Goal: Check status: Check status

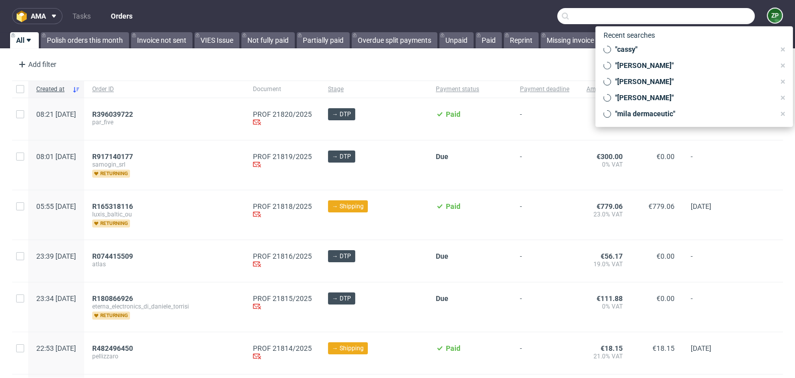
click at [687, 18] on input "text" at bounding box center [655, 16] width 197 height 16
paste input "R632114094"
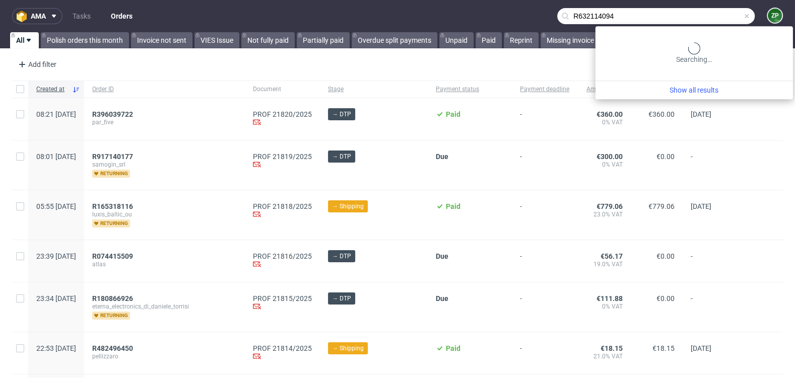
type input "R632114094"
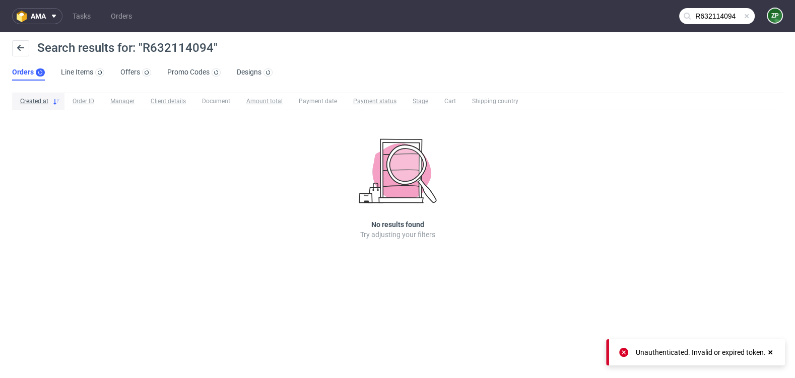
click at [742, 14] on span at bounding box center [746, 16] width 8 height 8
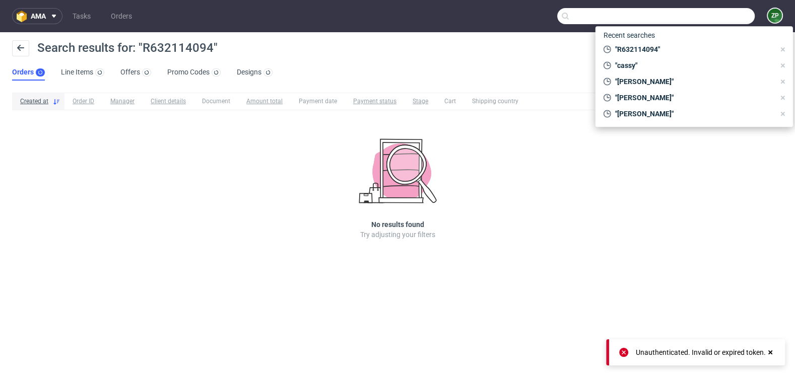
click at [732, 16] on input "text" at bounding box center [655, 16] width 197 height 16
paste input "R632114094"
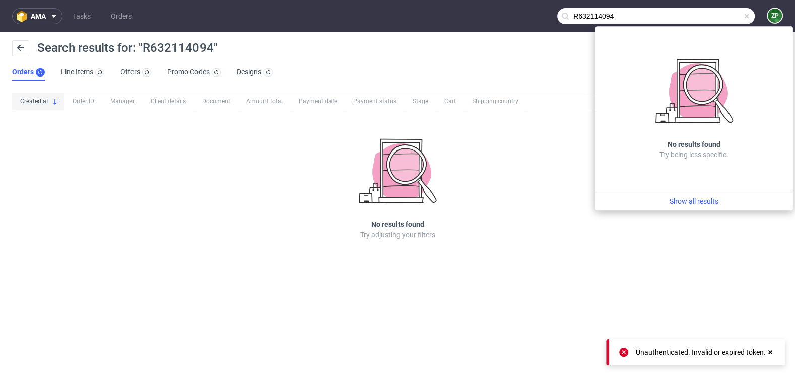
type input "R632114094"
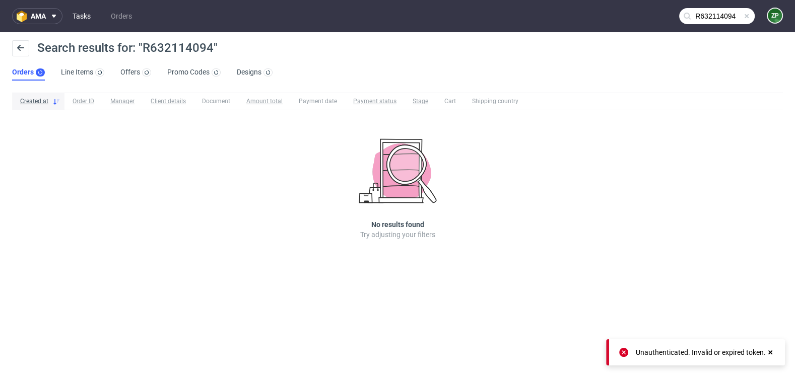
click at [77, 18] on link "Tasks" at bounding box center [81, 16] width 30 height 16
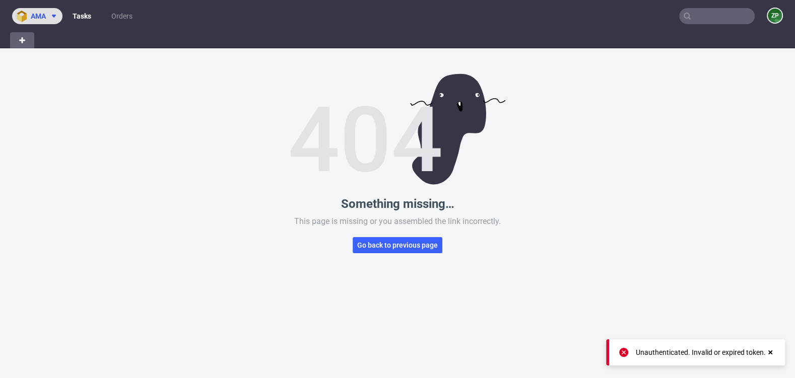
click at [55, 16] on use at bounding box center [54, 16] width 4 height 3
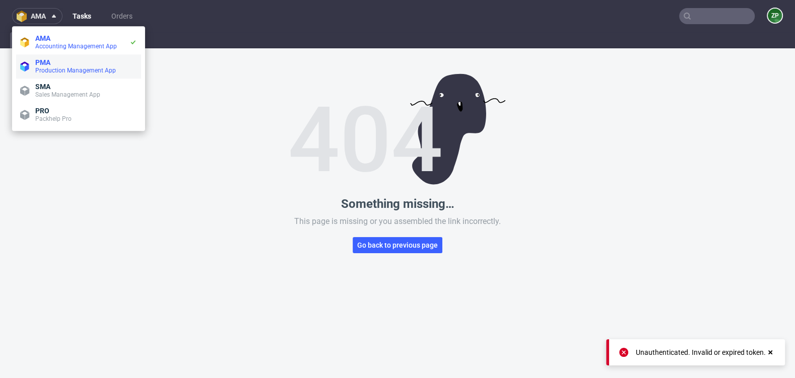
click at [51, 71] on span "Production Management App" at bounding box center [75, 70] width 81 height 7
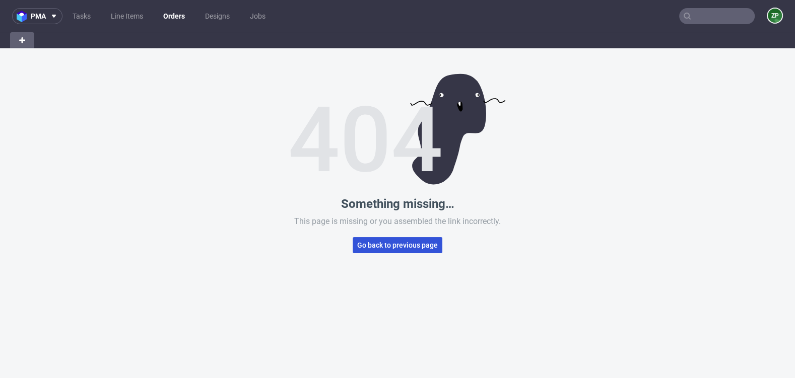
click at [380, 239] on button "Go back to previous page" at bounding box center [398, 245] width 90 height 16
click at [357, 251] on button "Go back to previous page" at bounding box center [398, 245] width 90 height 16
type input "R632114094"
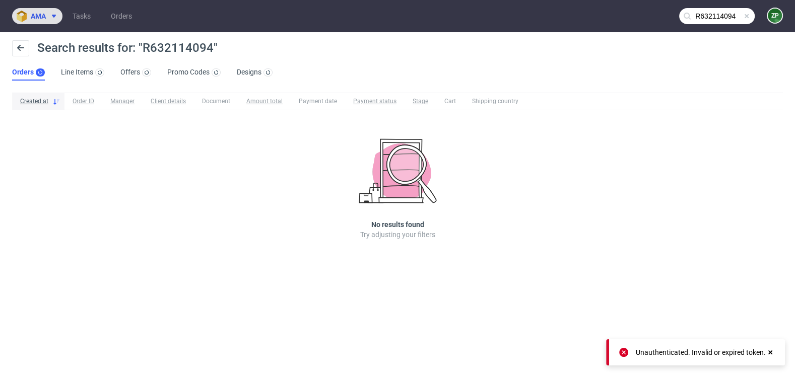
click at [31, 11] on button "ama" at bounding box center [37, 16] width 50 height 16
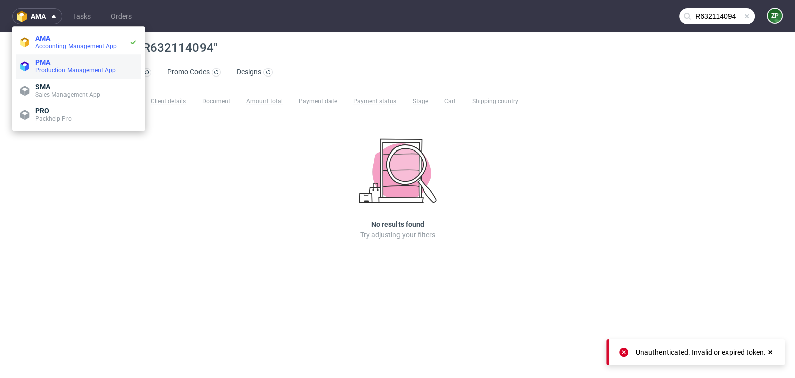
click at [39, 65] on span "PMA" at bounding box center [42, 62] width 15 height 8
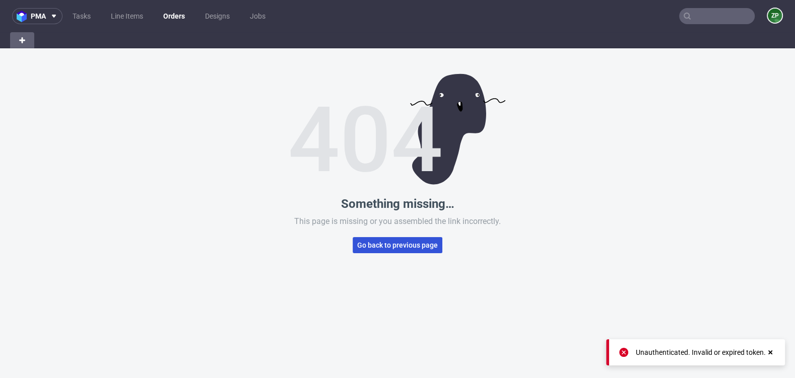
click at [423, 237] on button "Go back to previous page" at bounding box center [398, 245] width 90 height 16
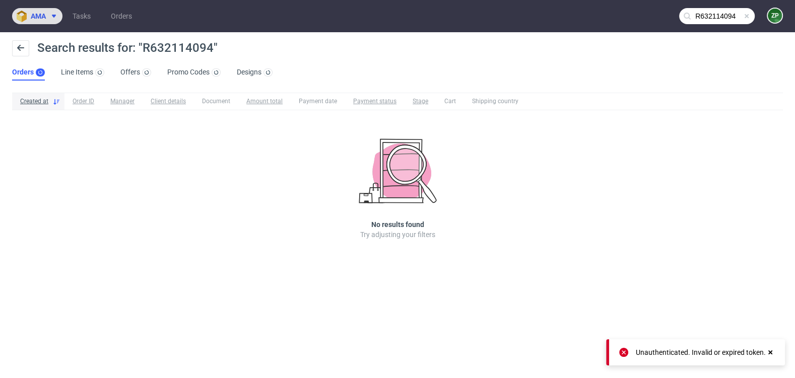
click at [26, 12] on img at bounding box center [24, 17] width 14 height 12
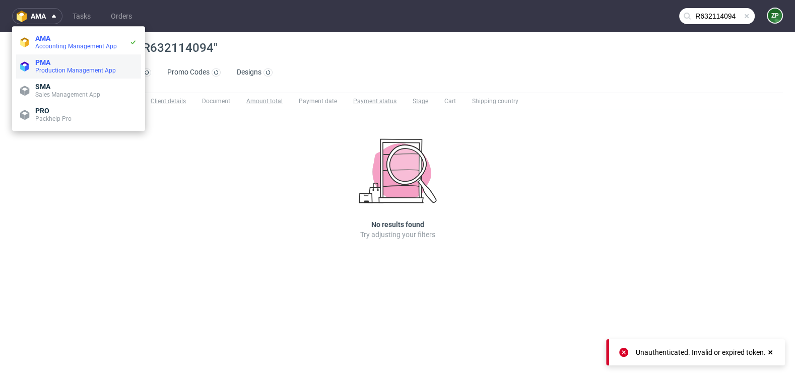
click at [42, 67] on span "Production Management App" at bounding box center [75, 70] width 81 height 7
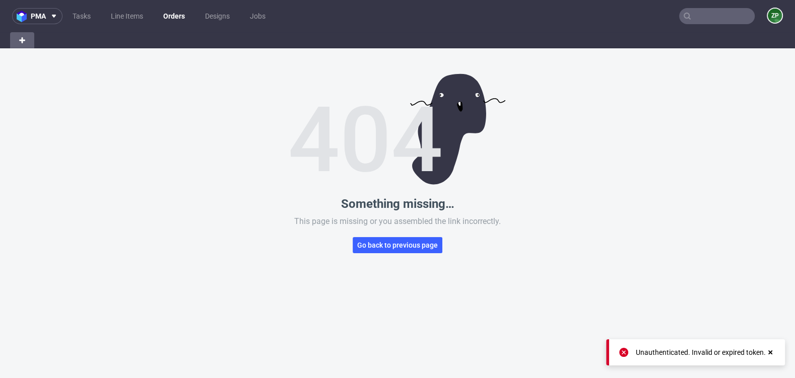
click at [722, 16] on input "text" at bounding box center [717, 16] width 76 height 16
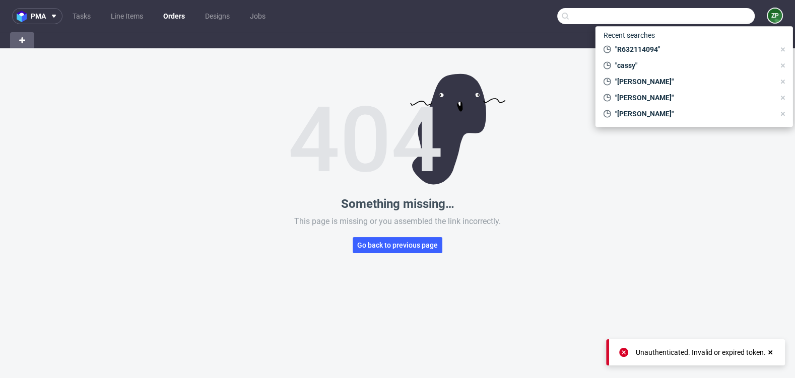
paste input "R632114094"
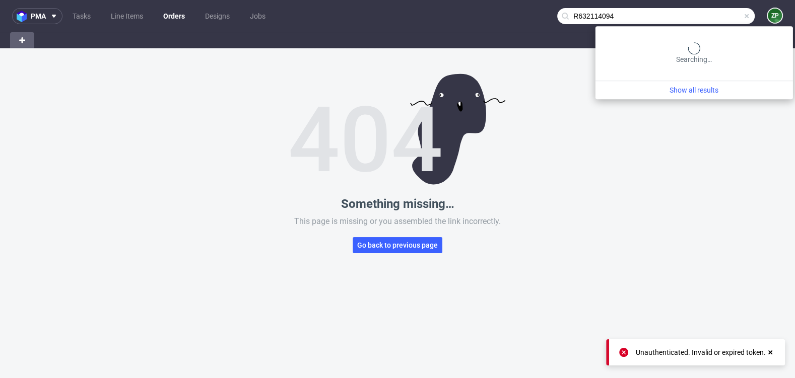
type input "R632114094"
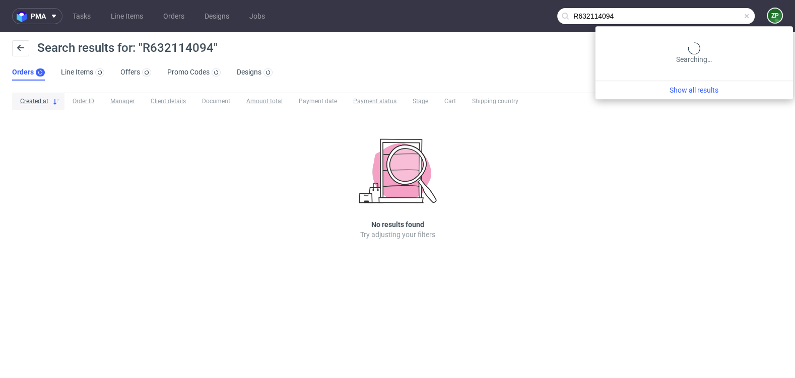
click at [714, 19] on input "R632114094" at bounding box center [655, 16] width 197 height 16
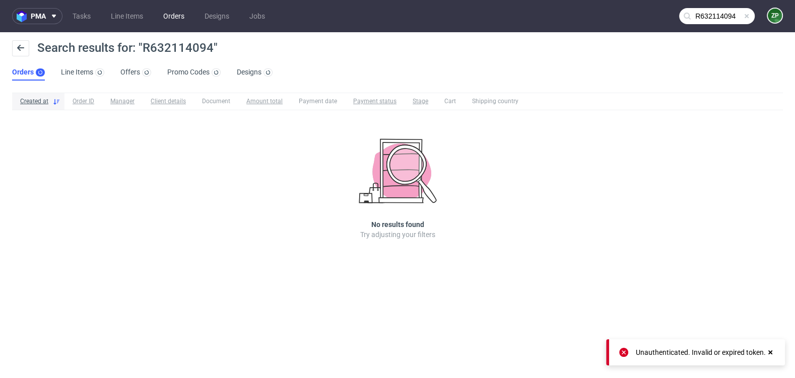
click at [174, 17] on link "Orders" at bounding box center [173, 16] width 33 height 16
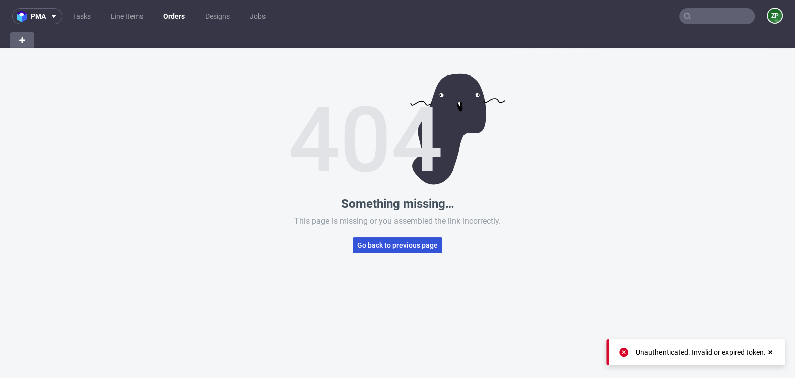
click at [378, 245] on span "Go back to previous page" at bounding box center [397, 245] width 81 height 7
type input "R632114094"
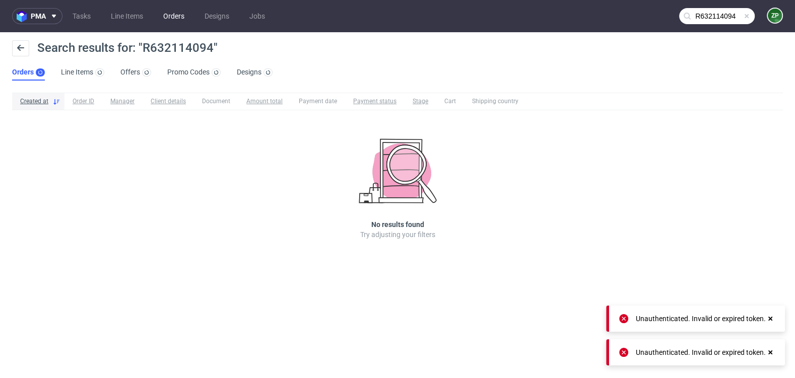
click at [176, 16] on link "Orders" at bounding box center [173, 16] width 33 height 16
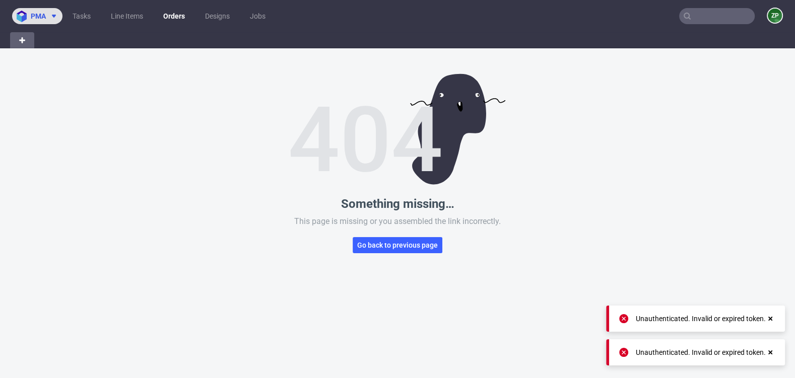
click at [37, 11] on button "pma" at bounding box center [37, 16] width 50 height 16
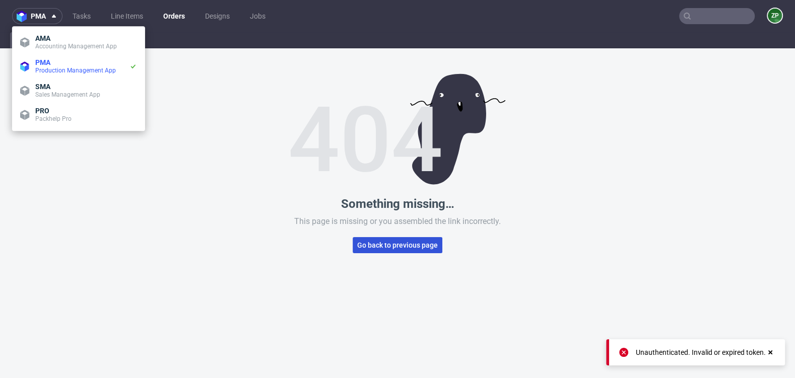
click at [358, 252] on button "Go back to previous page" at bounding box center [398, 245] width 90 height 16
type input "R632114094"
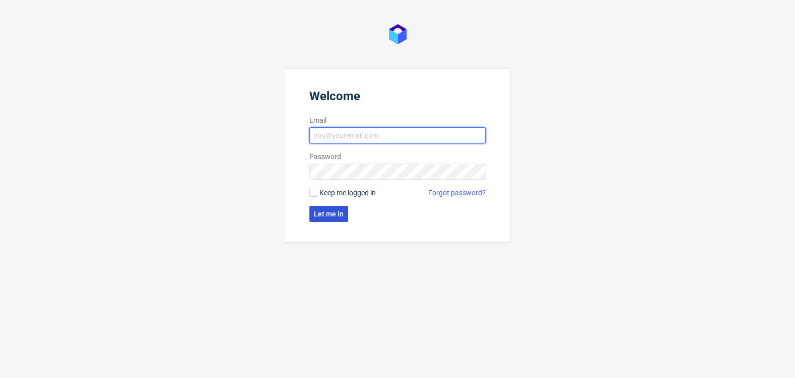
type input "zuzanna.pawlicka-sabak@packhelp.com"
click at [334, 216] on span "Let me in" at bounding box center [329, 214] width 30 height 7
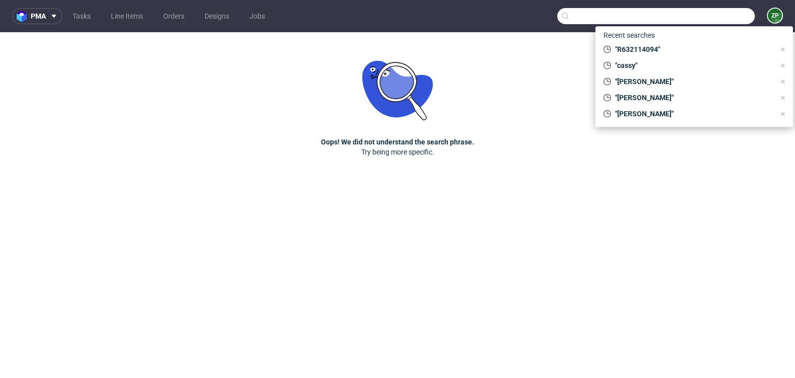
click at [725, 18] on input "text" at bounding box center [655, 16] width 197 height 16
paste input "R632114094"
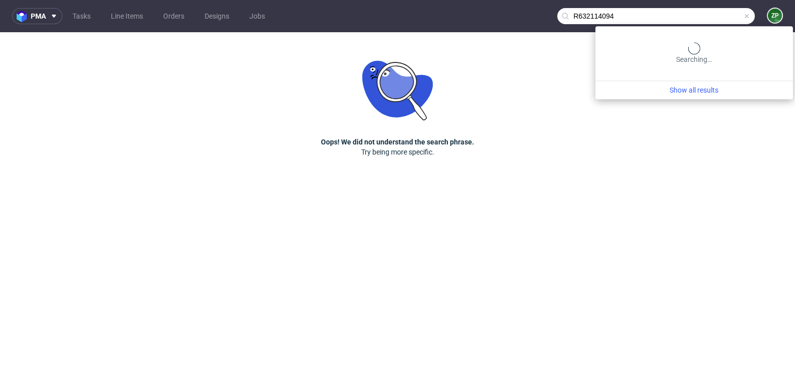
type input "R632114094"
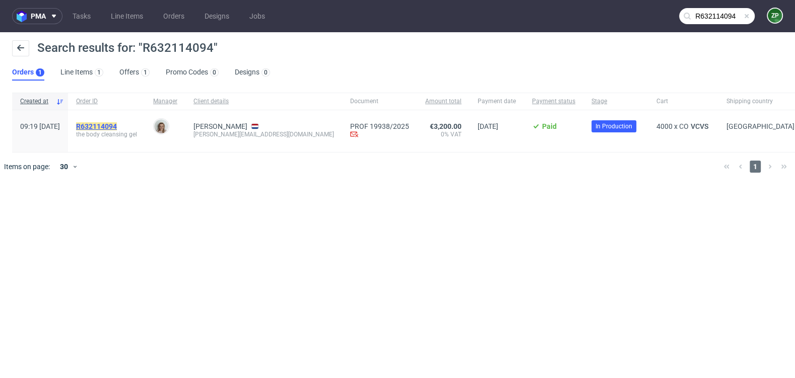
click at [117, 126] on mark "R632114094" at bounding box center [96, 126] width 41 height 8
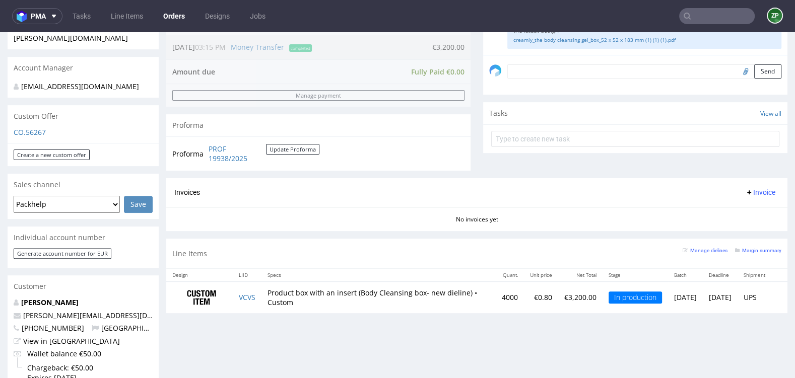
scroll to position [304, 0]
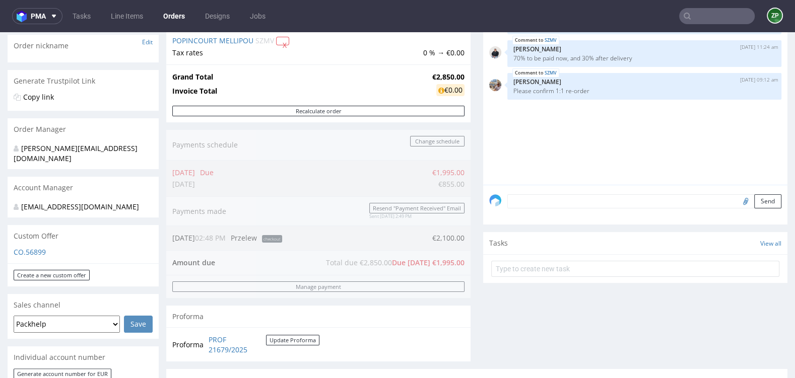
scroll to position [119, 0]
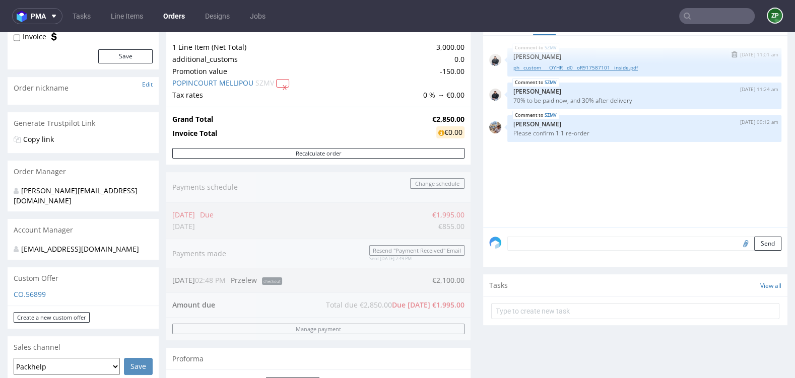
click at [635, 68] on link "ph__custom____OYHR__d0__oR917587101__inside.pdf" at bounding box center [644, 68] width 262 height 8
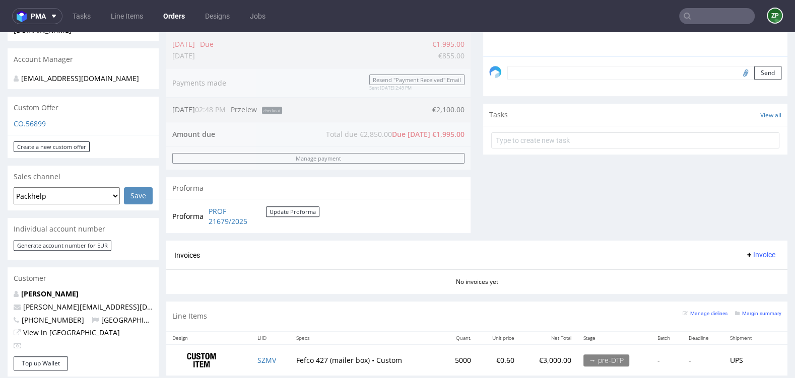
scroll to position [0, 0]
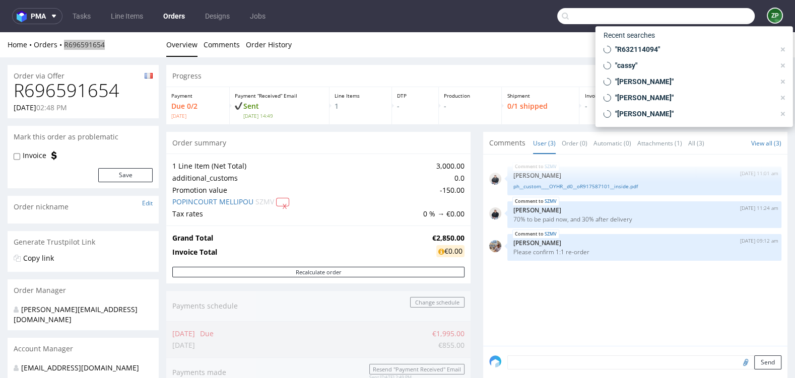
click at [715, 13] on input "text" at bounding box center [655, 16] width 197 height 16
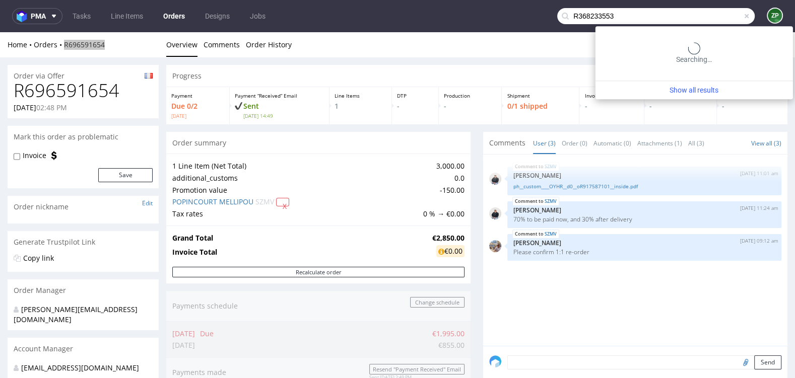
type input "R368233553"
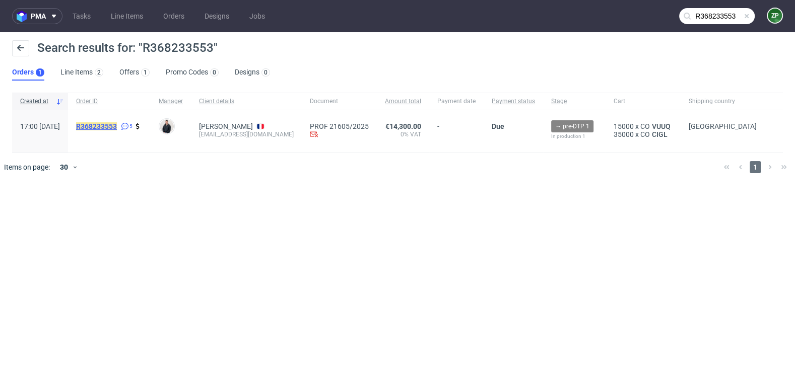
click at [117, 127] on mark "R368233553" at bounding box center [96, 126] width 41 height 8
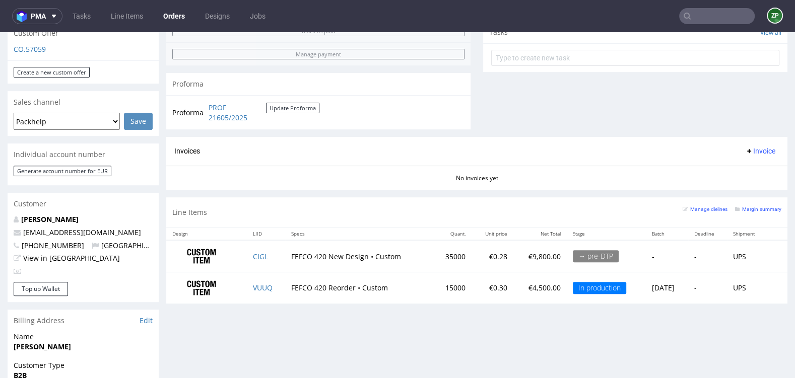
scroll to position [362, 0]
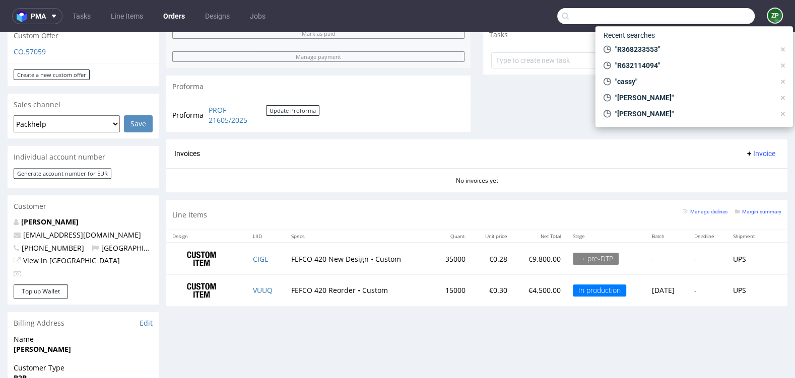
click at [727, 23] on input "text" at bounding box center [655, 16] width 197 height 16
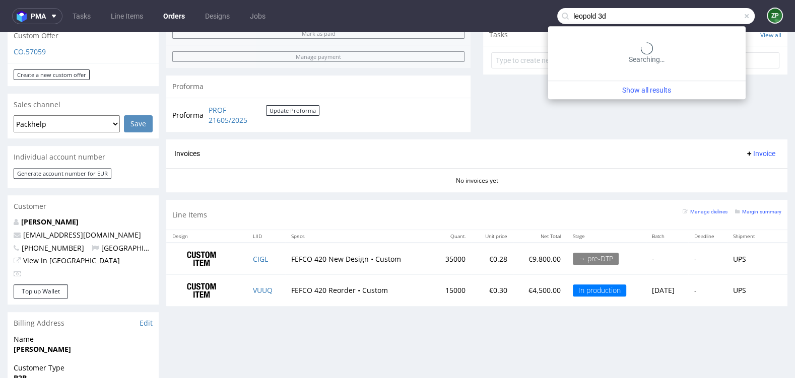
type input "leopold 3d"
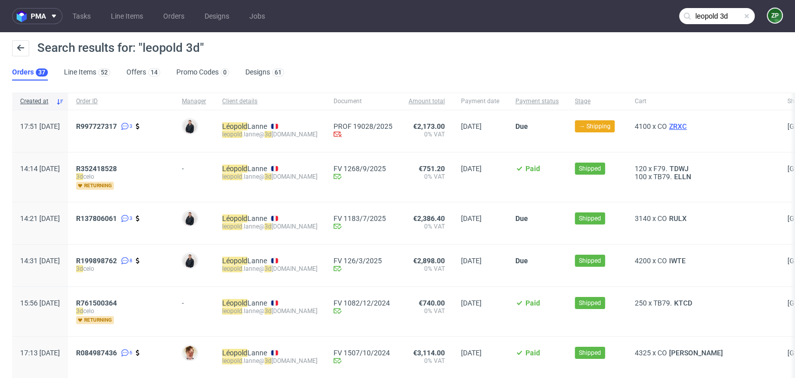
click at [682, 127] on span "ZRXC" at bounding box center [678, 126] width 22 height 8
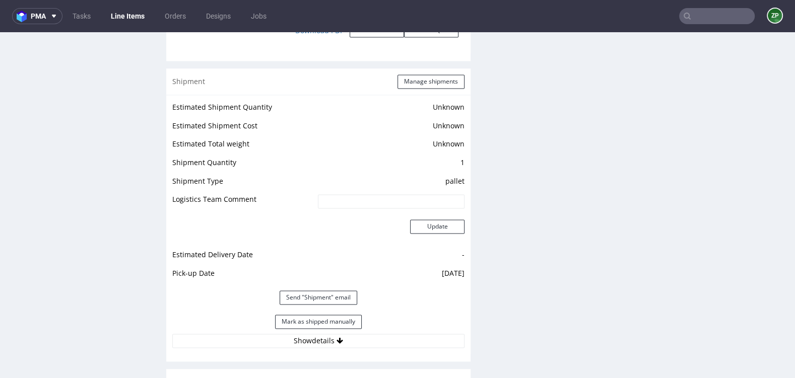
scroll to position [1605, 0]
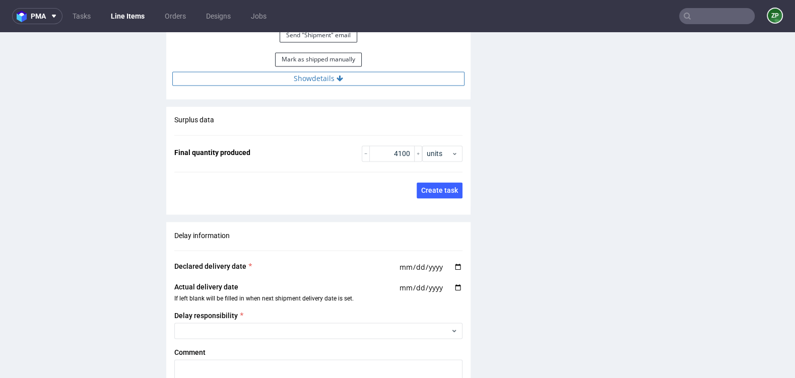
click at [323, 72] on button "Show details" at bounding box center [318, 79] width 292 height 14
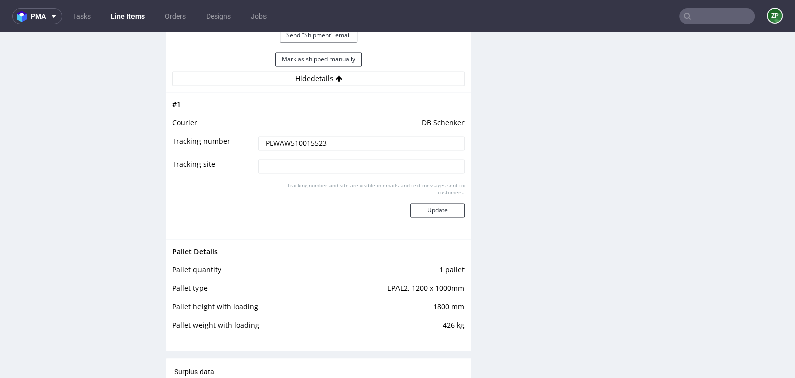
click at [287, 136] on input "PLWAW510015523" at bounding box center [361, 143] width 206 height 14
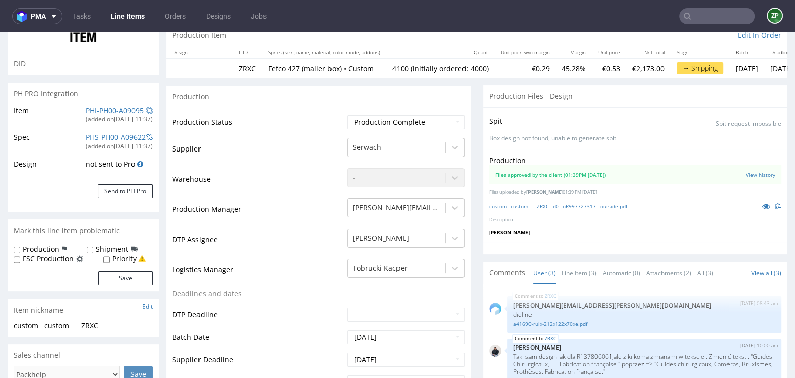
scroll to position [0, 0]
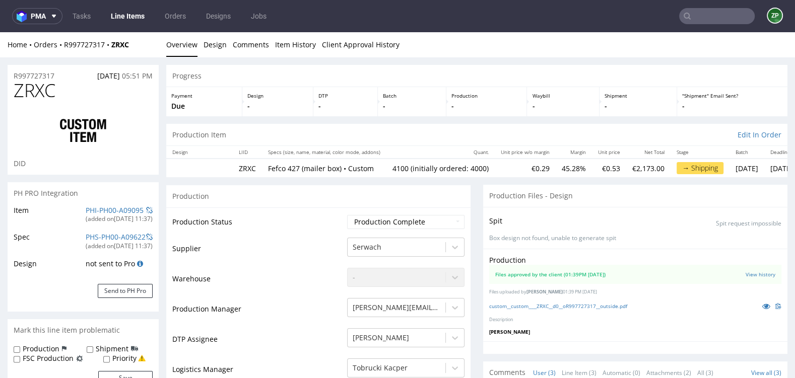
click at [167, 25] on nav "pma Tasks Line Items Orders Designs Jobs ZP" at bounding box center [397, 16] width 795 height 32
click at [174, 23] on link "Orders" at bounding box center [175, 16] width 33 height 16
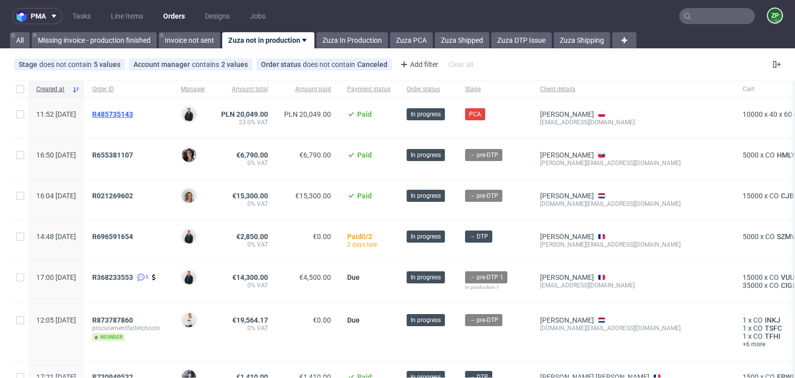
click at [133, 112] on span "R485735143" at bounding box center [112, 114] width 41 height 8
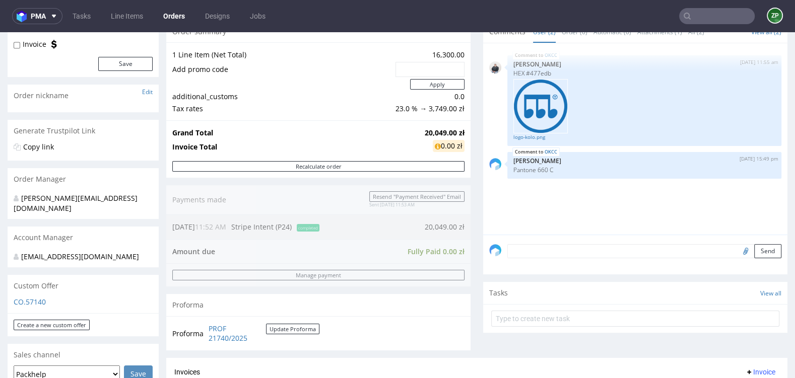
scroll to position [135, 0]
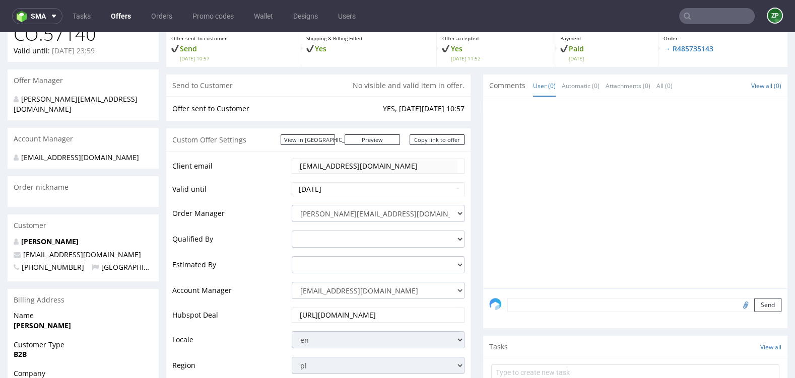
scroll to position [87, 0]
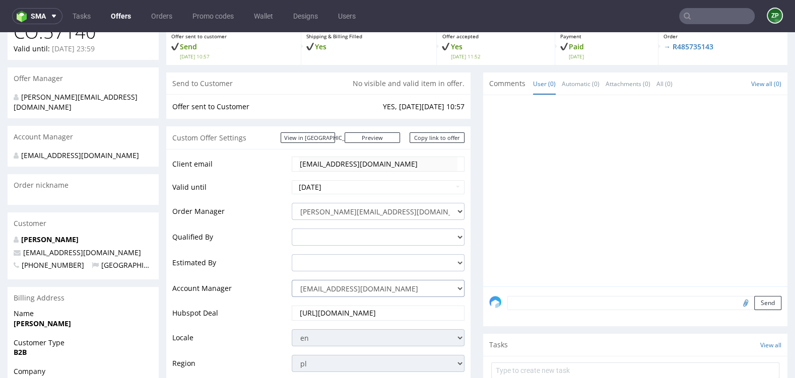
click at [315, 290] on select "zuzanna.pawlicka-sabak@packhelp.com adrian.margula@packhelp.com alex.lemee@pack…" at bounding box center [378, 288] width 173 height 17
select select "19218416"
click at [292, 280] on select "zuzanna.pawlicka-sabak@packhelp.com adrian.margula@packhelp.com alex.lemee@pack…" at bounding box center [378, 288] width 173 height 17
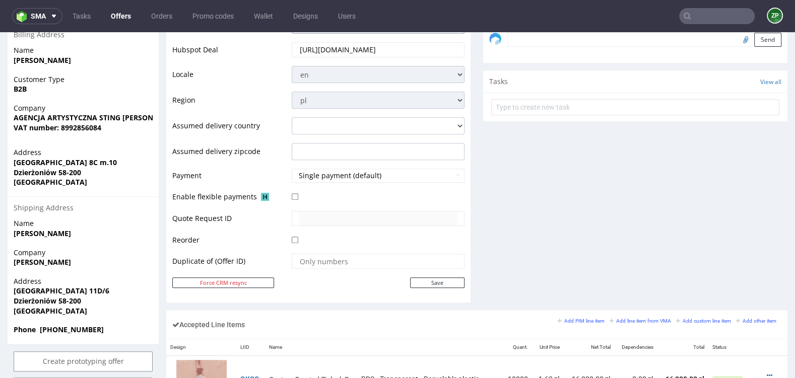
scroll to position [360, 0]
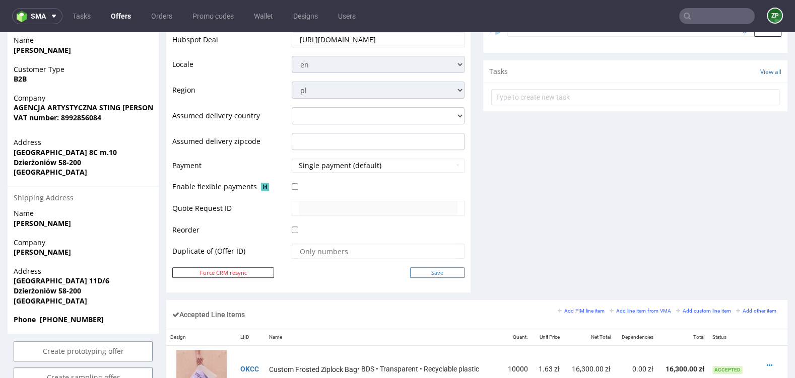
click at [431, 268] on input "Save" at bounding box center [437, 272] width 54 height 11
type input "In progress..."
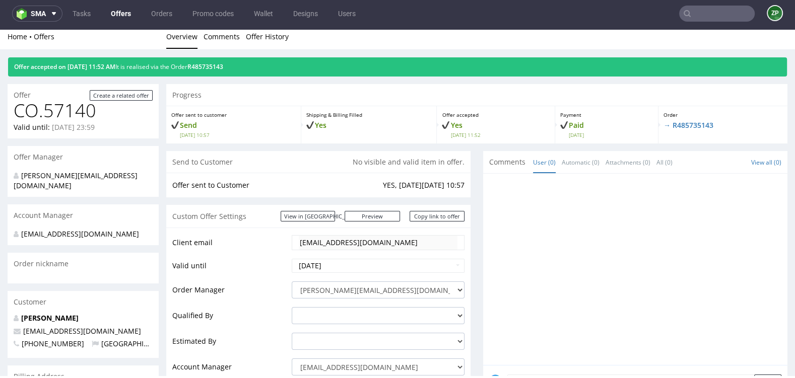
scroll to position [0, 0]
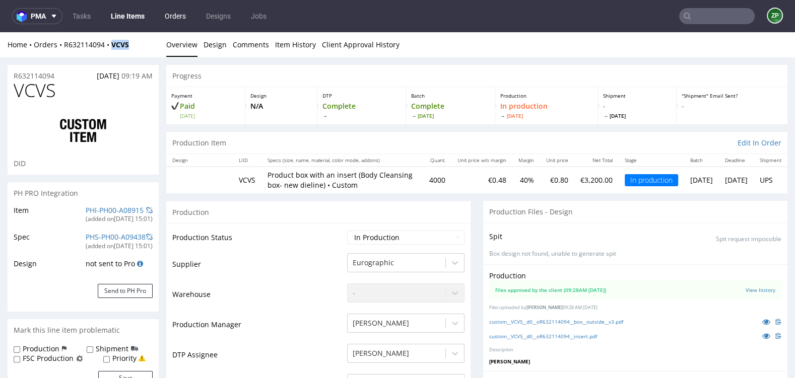
scroll to position [174, 0]
click at [169, 15] on link "Orders" at bounding box center [175, 16] width 33 height 16
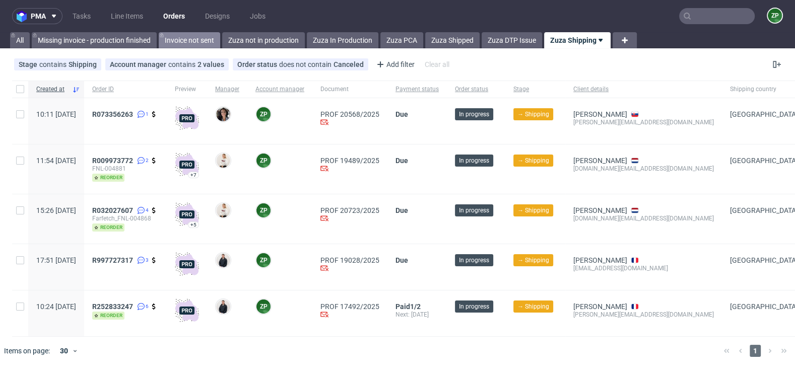
click at [190, 45] on link "Invoice not sent" at bounding box center [189, 40] width 61 height 16
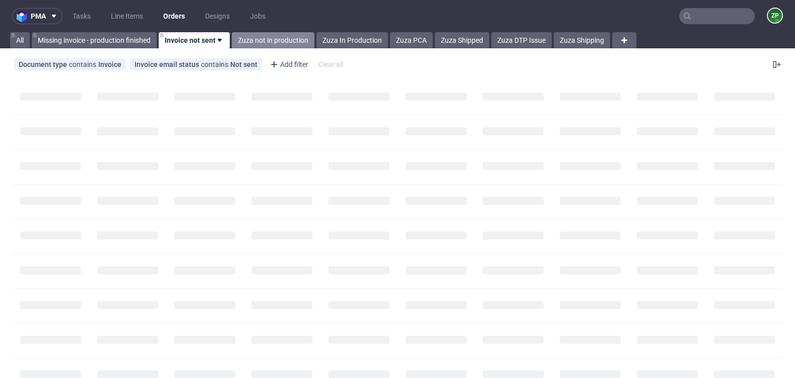
click at [261, 42] on link "Zuza not in production" at bounding box center [273, 40] width 83 height 16
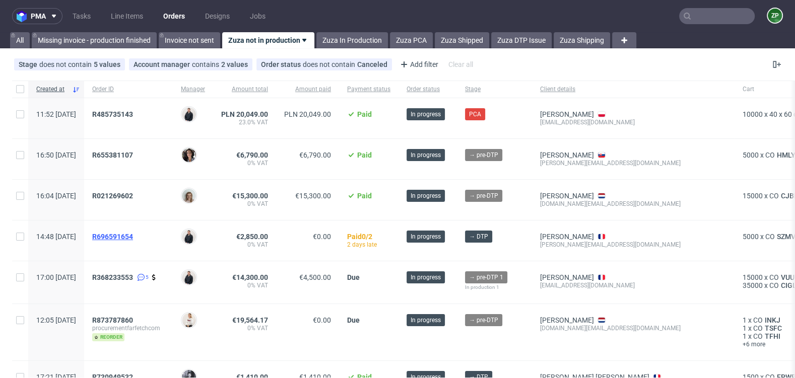
click at [133, 233] on span "R696591654" at bounding box center [112, 237] width 41 height 8
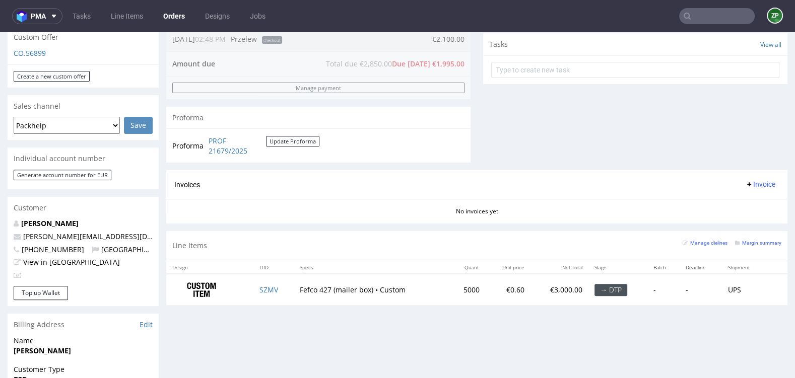
scroll to position [361, 0]
click at [177, 11] on link "Orders" at bounding box center [174, 16] width 34 height 16
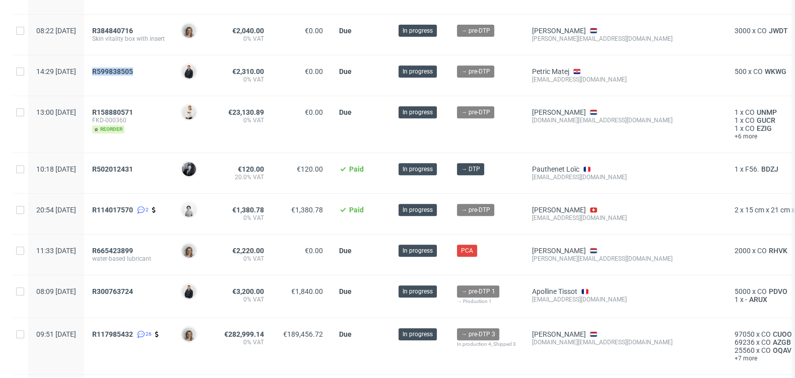
scroll to position [462, 0]
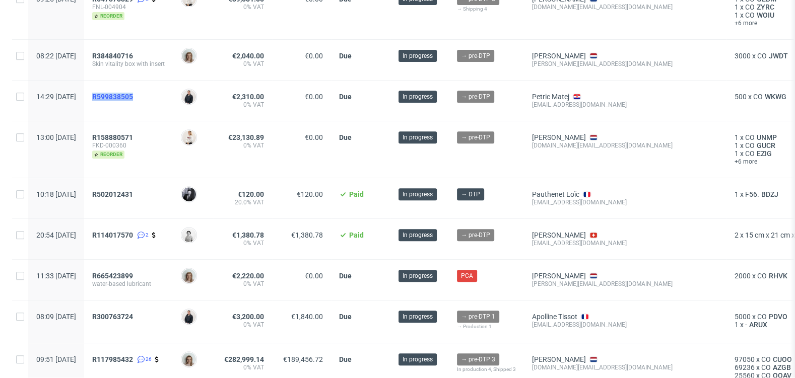
click at [133, 93] on span "R599838505" at bounding box center [112, 97] width 41 height 8
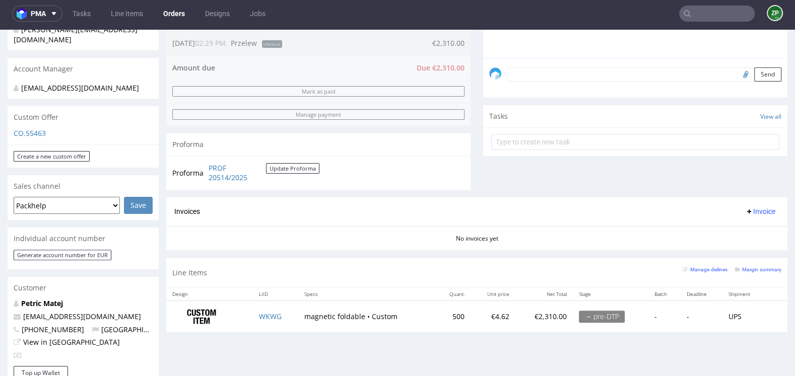
scroll to position [278, 0]
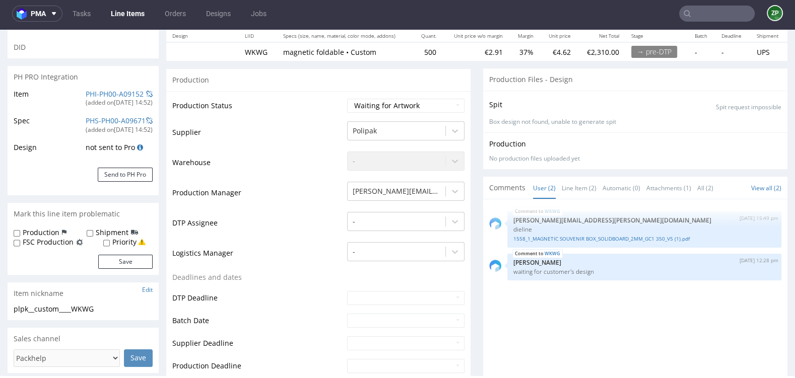
scroll to position [114, 0]
click at [573, 237] on link "1558_1_MAGNETIC SOUVENIR BOX_SOLIDBOARD_2MM_GC1 350_V5 (1).pdf" at bounding box center [644, 239] width 262 height 8
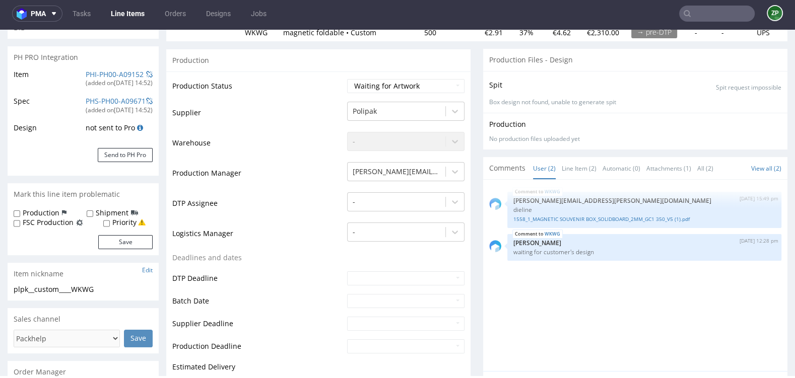
scroll to position [133, 0]
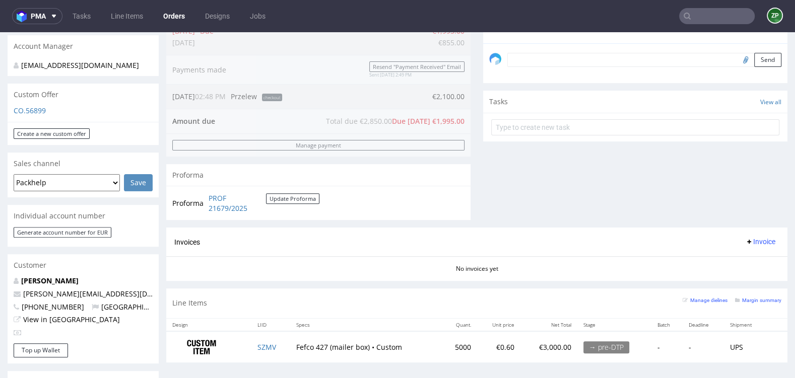
scroll to position [338, 0]
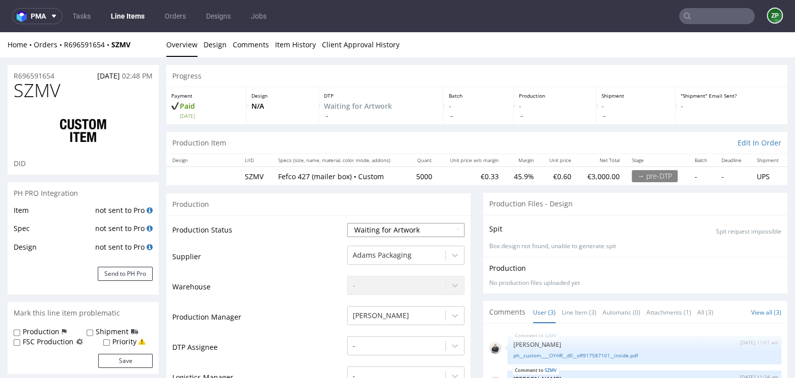
click at [392, 228] on select "Waiting for Artwork Waiting for Diecut Waiting for Mockup Waiting for DTP Waiti…" at bounding box center [405, 230] width 117 height 14
select select "dtp_waiting_for_check"
click at [347, 223] on select "Waiting for Artwork Waiting for Diecut Waiting for Mockup Waiting for DTP Waiti…" at bounding box center [405, 230] width 117 height 14
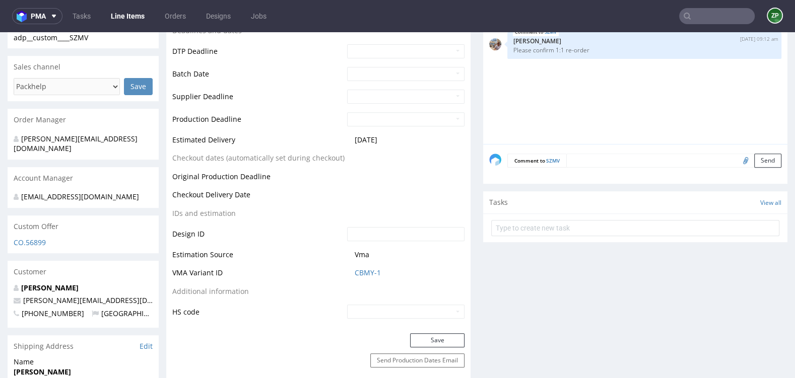
scroll to position [371, 0]
click at [426, 337] on button "Save" at bounding box center [437, 341] width 54 height 14
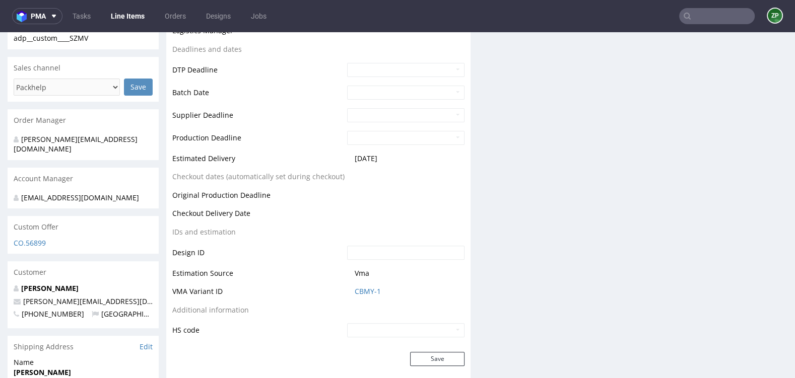
click at [584, 162] on div "Progress Payment Paid Wed 08 Oct Design N/A DTP Waiting for DTP Batch - Product…" at bounding box center [476, 103] width 621 height 665
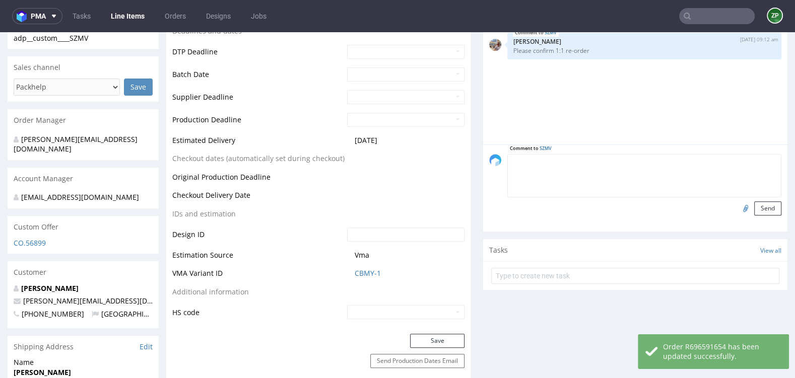
click at [582, 165] on textarea at bounding box center [644, 175] width 274 height 43
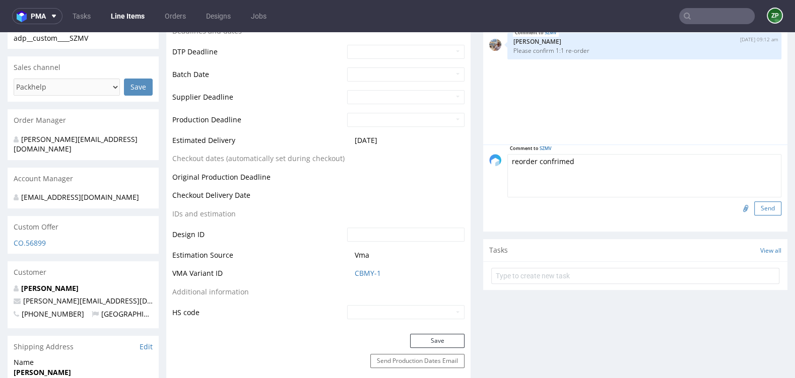
type textarea "reorder confrimed"
click at [758, 209] on button "Send" at bounding box center [767, 208] width 27 height 14
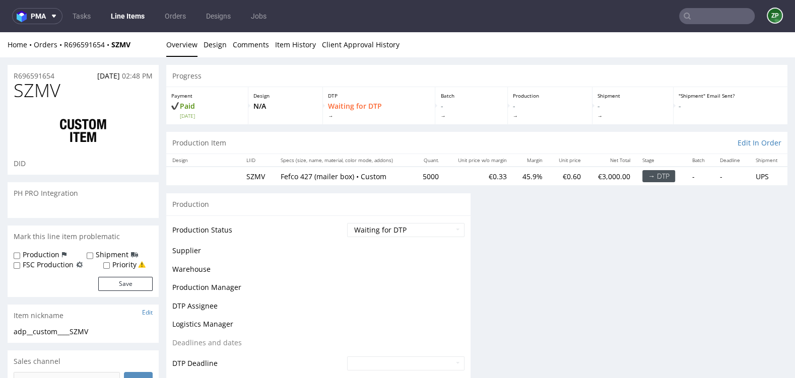
scroll to position [0, 0]
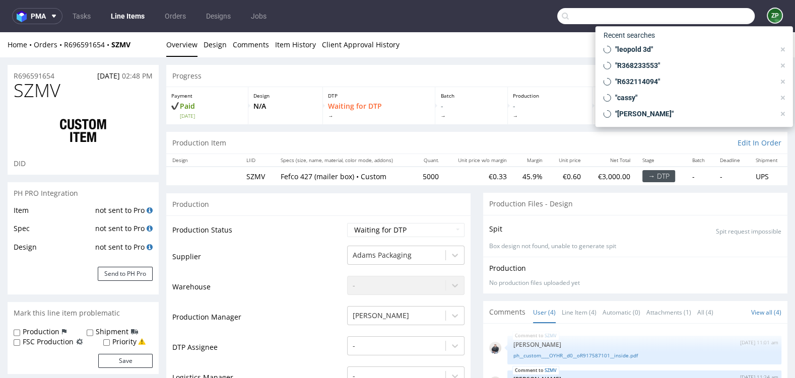
click at [720, 19] on input "text" at bounding box center [655, 16] width 197 height 16
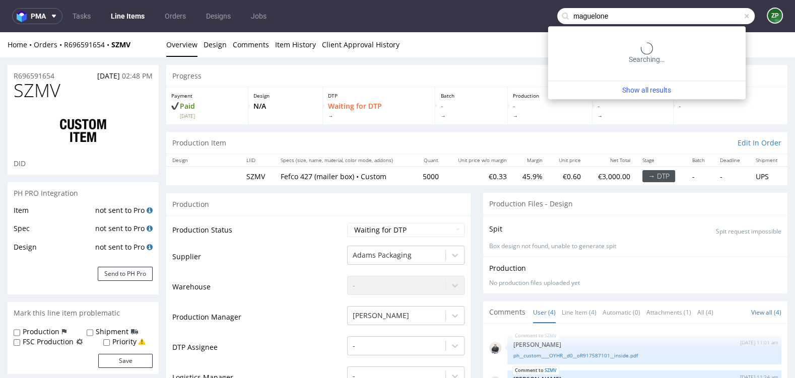
type input "maguelone"
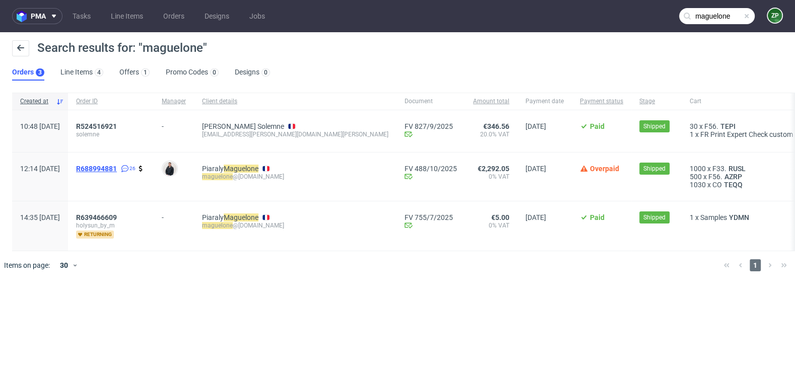
click at [117, 169] on span "R688994881" at bounding box center [96, 169] width 41 height 8
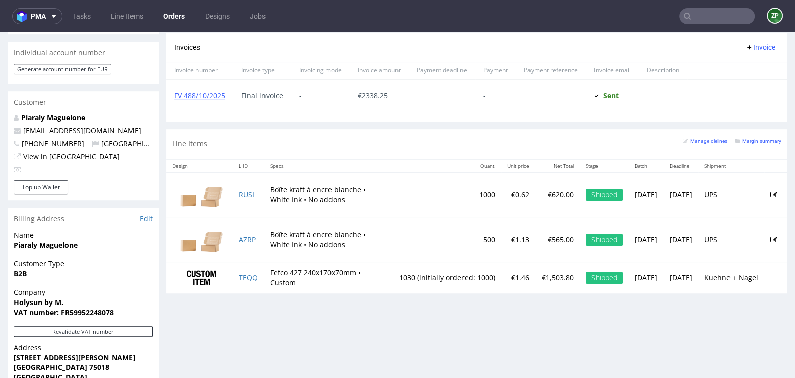
scroll to position [466, 0]
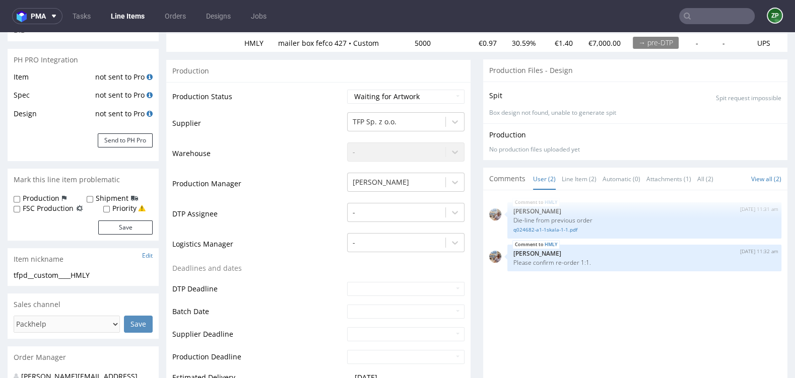
scroll to position [311, 0]
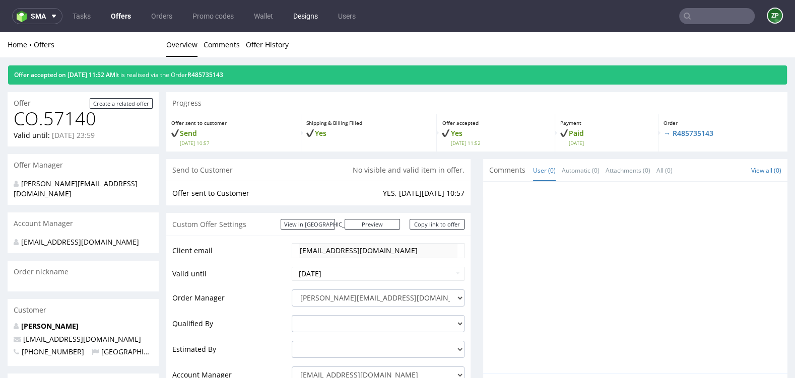
scroll to position [3, 0]
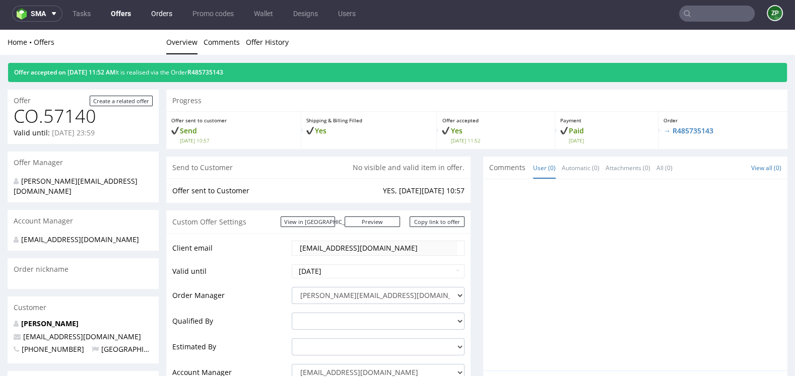
click at [166, 19] on link "Orders" at bounding box center [161, 14] width 33 height 16
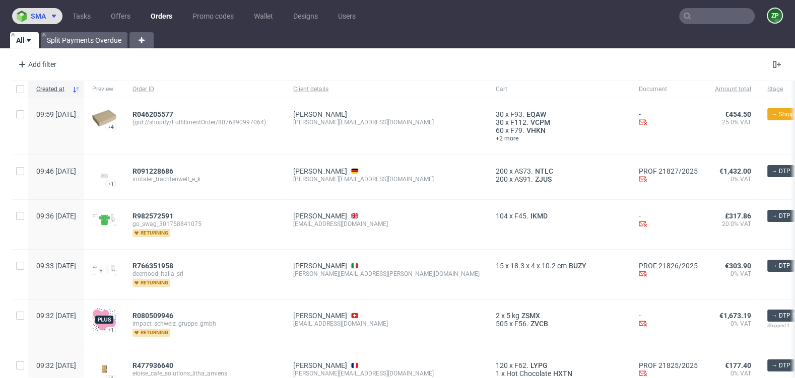
click at [42, 14] on span "sma" at bounding box center [38, 16] width 15 height 7
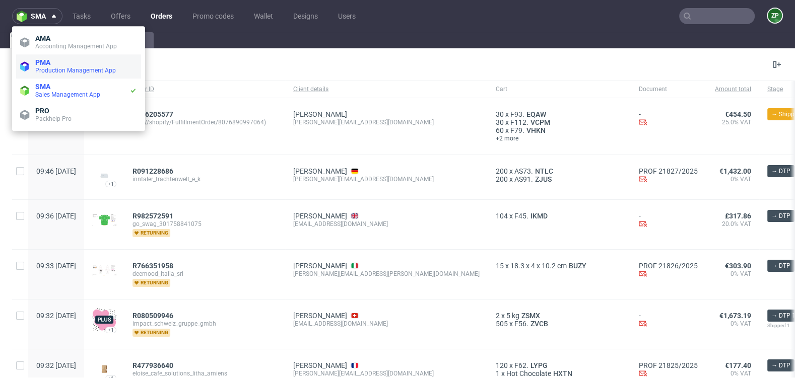
click at [57, 66] on span "Production Management App" at bounding box center [86, 70] width 102 height 8
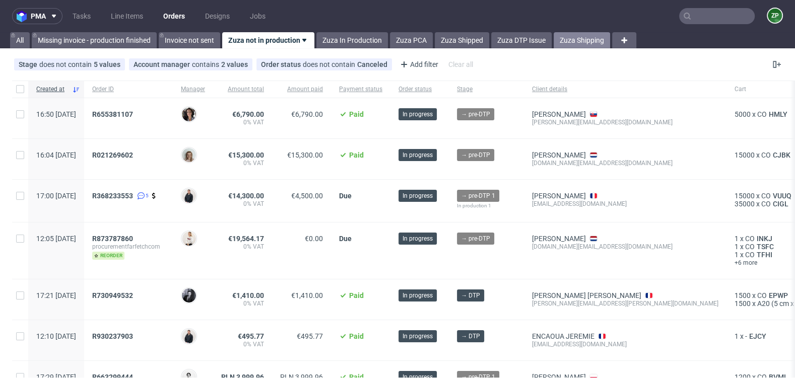
click at [589, 44] on link "Zuza Shipping" at bounding box center [582, 40] width 56 height 16
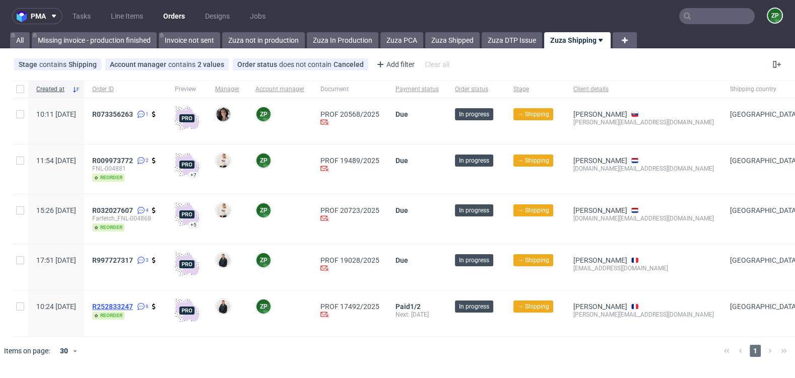
click at [133, 305] on span "R252833247" at bounding box center [112, 307] width 41 height 8
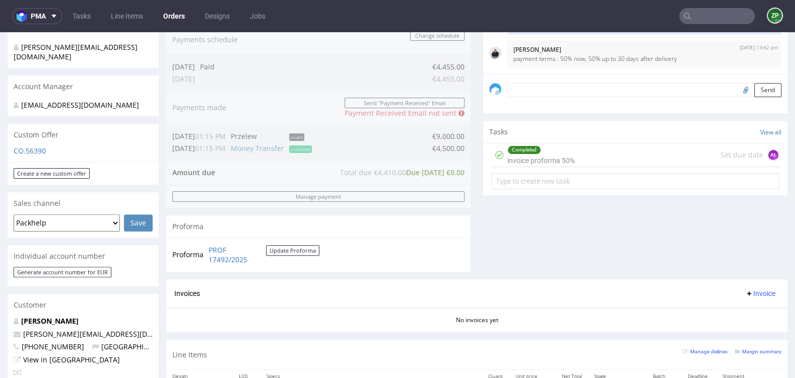
scroll to position [384, 0]
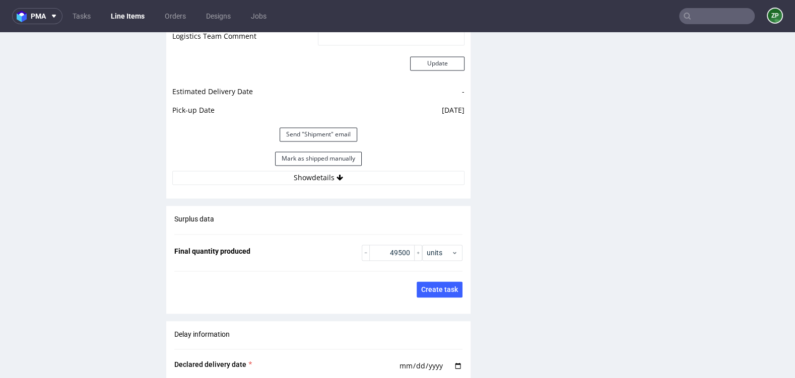
scroll to position [1430, 0]
click at [324, 176] on button "Show details" at bounding box center [318, 178] width 292 height 14
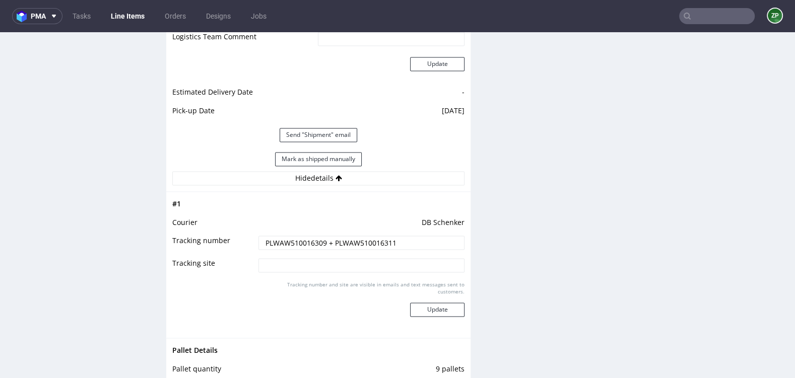
click at [309, 243] on input "PLWAW510016309 + PLWAW510016311" at bounding box center [361, 243] width 206 height 14
click at [341, 248] on td "PLWAW510016309 + PLWAW510016311" at bounding box center [360, 246] width 209 height 23
drag, startPoint x: 333, startPoint y: 241, endPoint x: 395, endPoint y: 241, distance: 62.5
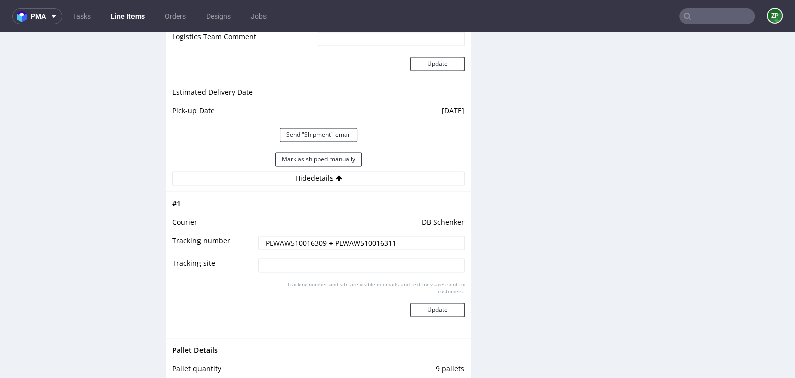
click at [395, 241] on input "PLWAW510016309 + PLWAW510016311" at bounding box center [361, 243] width 206 height 14
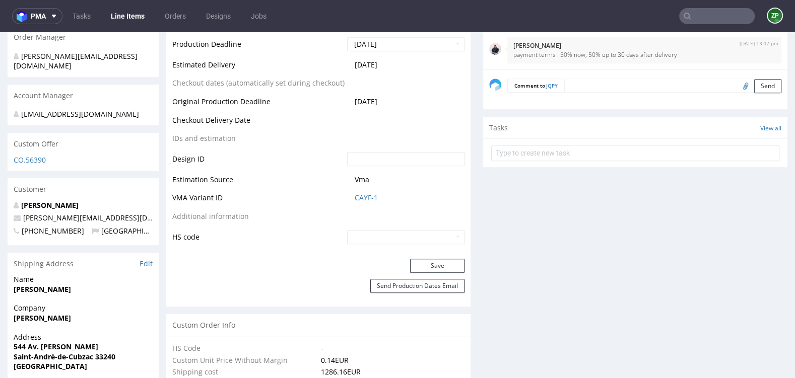
scroll to position [0, 0]
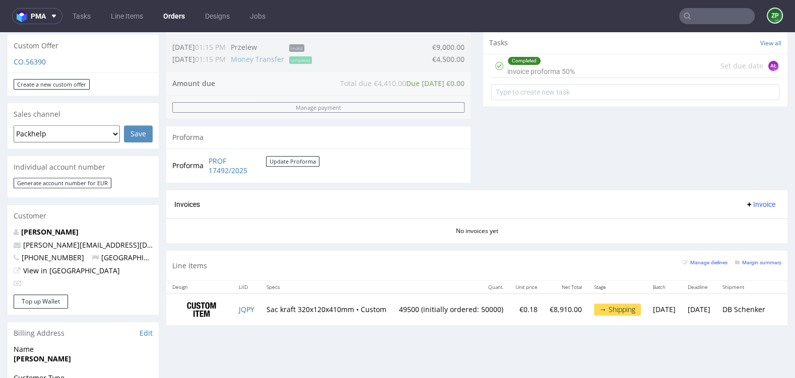
scroll to position [355, 0]
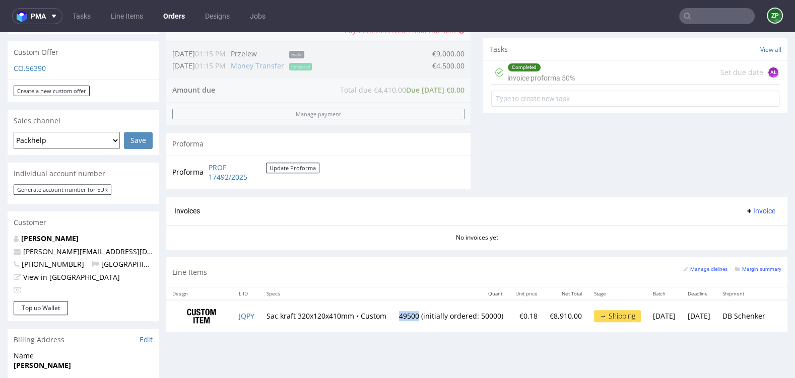
drag, startPoint x: 361, startPoint y: 316, endPoint x: 381, endPoint y: 315, distance: 20.2
click at [392, 315] on td "49500 (initially ordered: 50000)" at bounding box center [450, 316] width 116 height 32
copy td "49500"
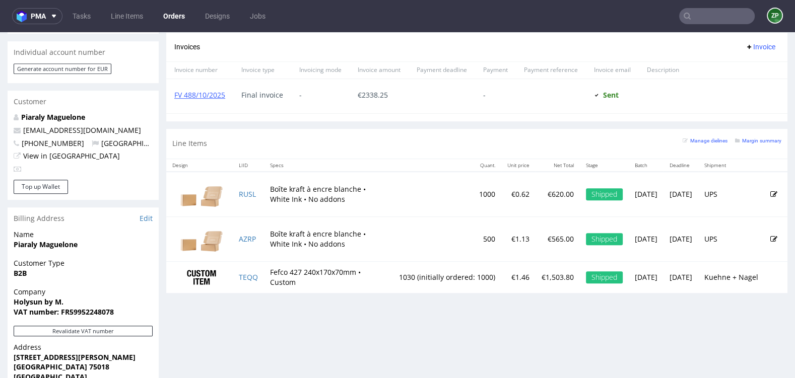
scroll to position [1001, 0]
